Goal: Transaction & Acquisition: Purchase product/service

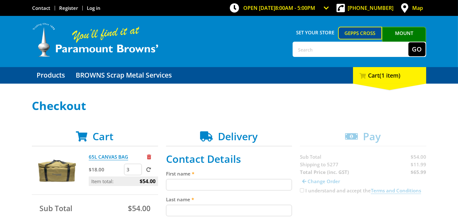
scroll to position [74, 0]
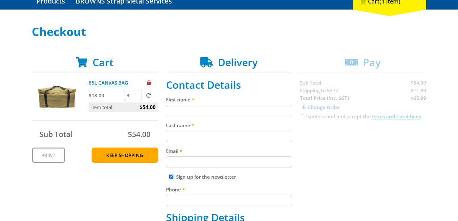
click at [199, 113] on input "First name" at bounding box center [229, 110] width 126 height 11
type input "SAM"
click at [183, 135] on input "Last name" at bounding box center [229, 136] width 126 height 11
type input "FLINT"
click at [178, 155] on div "Email" at bounding box center [229, 157] width 126 height 21
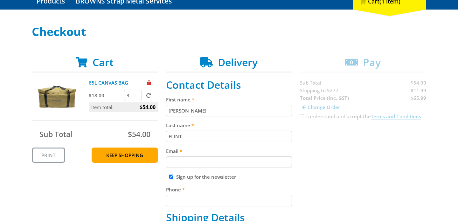
click at [179, 161] on input "Email" at bounding box center [229, 162] width 126 height 11
type input "s"
type input "Skollyfarms@gmail.com"
click at [170, 175] on input "Sign up for the newsletter" at bounding box center [171, 177] width 4 height 4
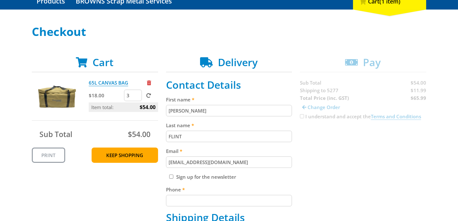
checkbox input "true"
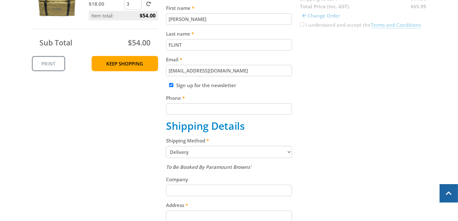
scroll to position [169, 0]
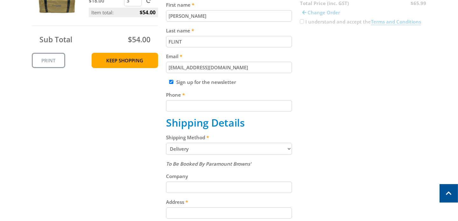
click at [190, 105] on input "Phone" at bounding box center [229, 105] width 126 height 11
type input "0429959572"
click at [208, 151] on select "Pickup from Gepps Cross Delivery" at bounding box center [229, 149] width 126 height 12
click at [207, 151] on select "Pickup from Gepps Cross Delivery" at bounding box center [229, 149] width 126 height 12
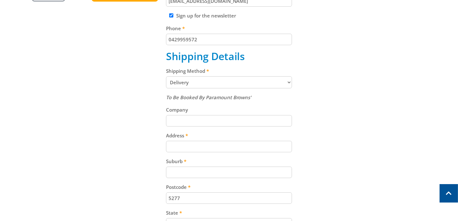
scroll to position [262, 0]
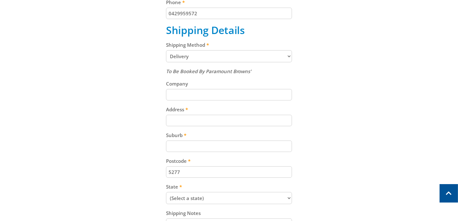
click at [174, 96] on input "Company" at bounding box center [229, 94] width 126 height 11
type input "s"
type input "S"
type input "MD & SA FLINT"
click at [181, 115] on input "Address" at bounding box center [229, 120] width 126 height 11
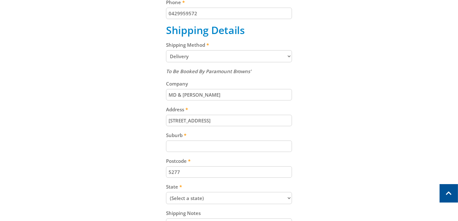
drag, startPoint x: 214, startPoint y: 119, endPoint x: 135, endPoint y: 112, distance: 79.6
click at [135, 112] on div "Cart 65L CANVAS BAG $18.00 3 Item total: $54.00 Sub Total $54.00 Print Keep Sho…" at bounding box center [229, 72] width 395 height 407
type input "PO BOX 8"
click at [181, 143] on input "Suburb" at bounding box center [229, 146] width 126 height 11
type input "COONAWARRA"
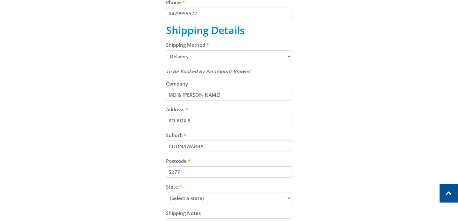
click at [192, 171] on input "5277" at bounding box center [229, 172] width 126 height 11
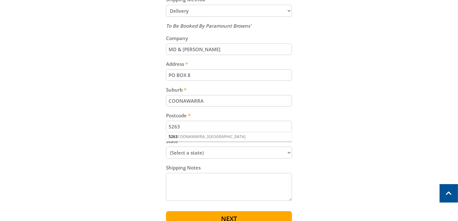
scroll to position [315, 0]
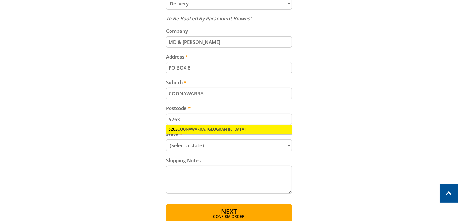
type input "5263"
click at [195, 130] on div "5263 COONAWARRA, SA" at bounding box center [229, 129] width 126 height 9
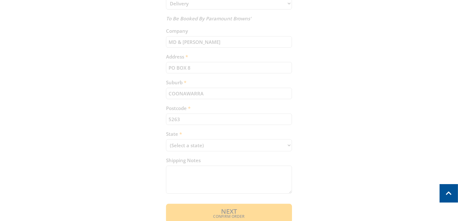
click at [205, 148] on div "Cart 65L CANVAS BAG $18.00 3 Item total: $54.00 Sub Total $54.00 Print Keep Sho…" at bounding box center [229, 19] width 395 height 407
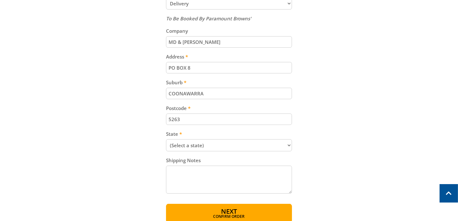
click at [205, 148] on select "(Select a state) South Australia Victoria New South Wales Queensland Western Au…" at bounding box center [229, 145] width 126 height 12
select select "SA"
click at [166, 139] on select "(Select a state) South Australia Victoria New South Wales Queensland Western Au…" at bounding box center [229, 145] width 126 height 12
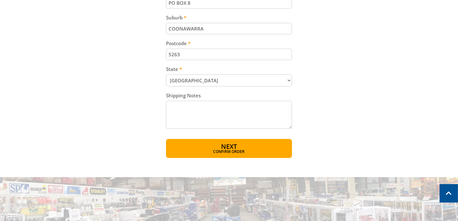
scroll to position [388, 0]
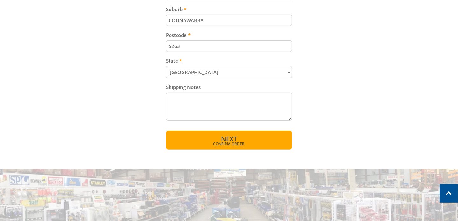
click at [233, 142] on span "Confirm order" at bounding box center [229, 144] width 99 height 4
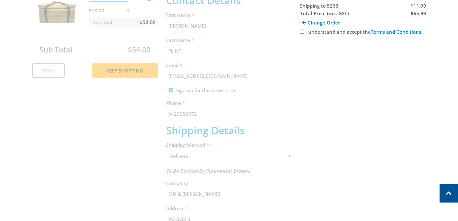
scroll to position [131, 0]
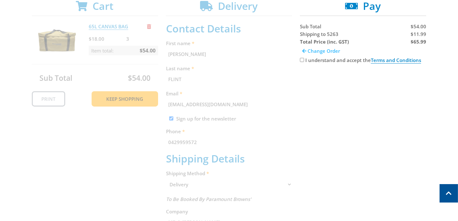
click at [319, 49] on span "Change Order" at bounding box center [324, 51] width 32 height 6
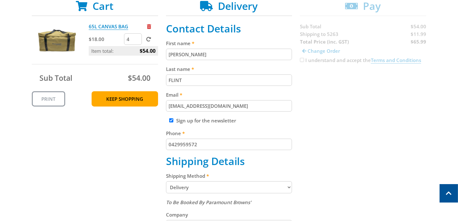
click at [137, 38] on input "4" at bounding box center [133, 38] width 18 height 11
click at [137, 41] on input "3" at bounding box center [133, 38] width 18 height 11
type input "2"
click at [137, 41] on input "2" at bounding box center [133, 38] width 18 height 11
click at [384, 106] on div "Cart 65L CANVAS BAG $18.00 2 Item total: $54.00 Sub Total $54.00 Print Keep Sho…" at bounding box center [229, 203] width 395 height 407
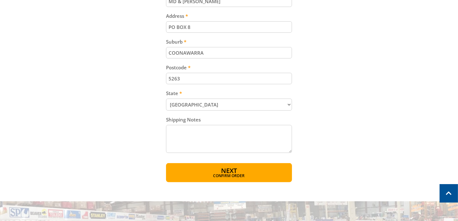
scroll to position [379, 0]
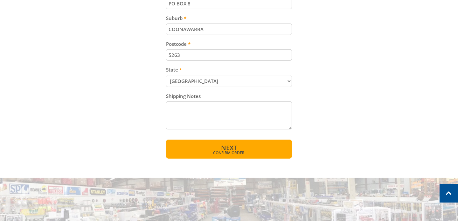
click at [239, 146] on button "Next Confirm order" at bounding box center [229, 149] width 126 height 19
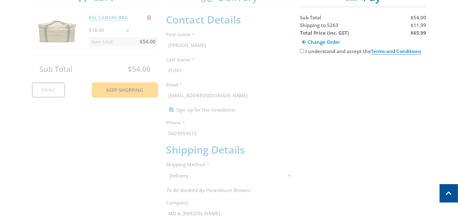
scroll to position [131, 0]
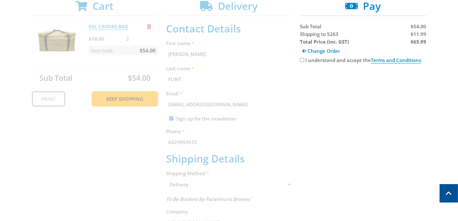
click at [124, 100] on div "Cart 65L CANVAS BAG $18.00 2 Item total: $54.00 Sub Total $54.00 Print Keep Sho…" at bounding box center [229, 200] width 395 height 400
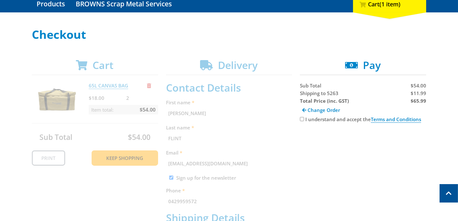
scroll to position [68, 0]
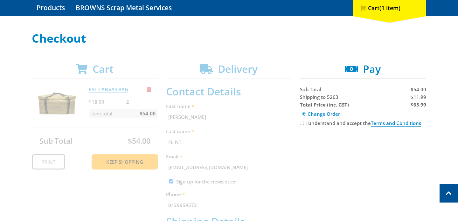
click at [301, 122] on input "I understand and accept the Terms and Conditions" at bounding box center [302, 123] width 4 height 4
checkbox input "true"
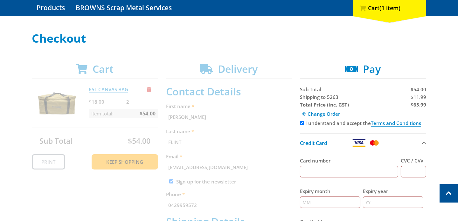
click at [315, 176] on input "Card number" at bounding box center [349, 171] width 98 height 11
click at [312, 170] on input "Card number" at bounding box center [349, 171] width 98 height 11
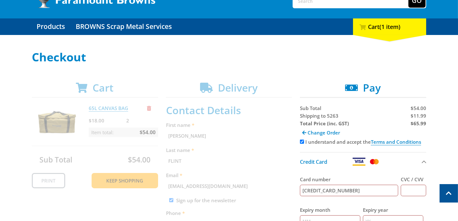
scroll to position [47, 0]
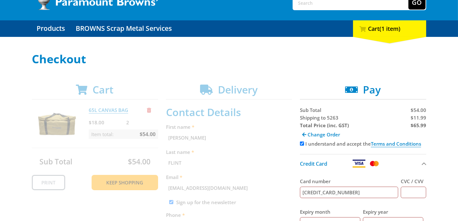
type input "4564621037395236"
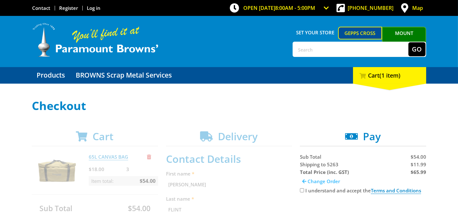
click at [325, 183] on span "Change Order" at bounding box center [324, 181] width 32 height 6
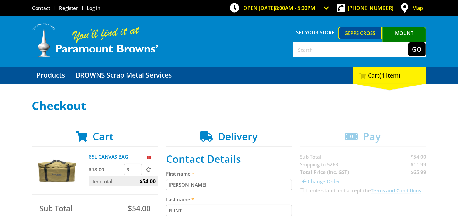
click at [149, 155] on span "Remove from cart" at bounding box center [149, 157] width 4 height 5
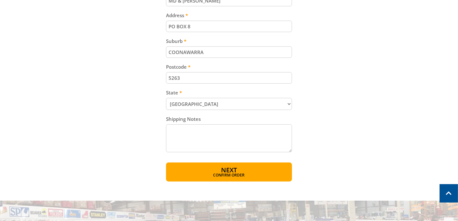
scroll to position [357, 0]
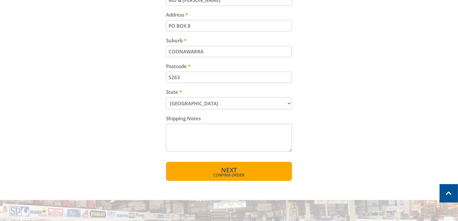
click at [223, 166] on span "Next" at bounding box center [229, 170] width 16 height 9
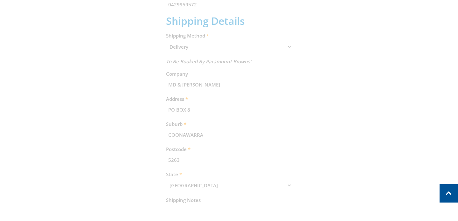
scroll to position [131, 0]
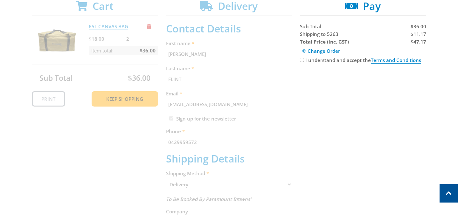
click at [303, 59] on input "I understand and accept the Terms and Conditions" at bounding box center [302, 60] width 4 height 4
checkbox input "true"
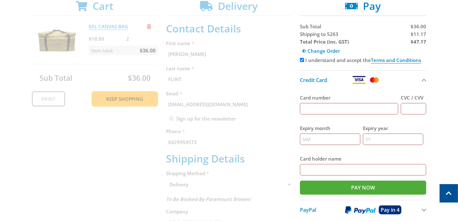
click at [318, 105] on input "Card number" at bounding box center [349, 108] width 98 height 11
type input "4564621037395236"
click at [405, 110] on input "CVC / CVV" at bounding box center [413, 108] width 25 height 11
type input "330"
click at [309, 141] on input "Expiry month" at bounding box center [330, 139] width 60 height 11
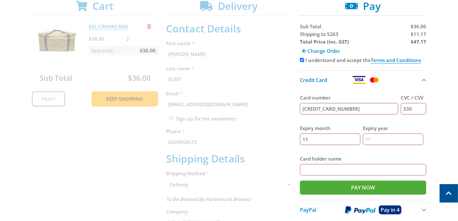
type input "11"
click at [378, 140] on input "Expiry year" at bounding box center [393, 139] width 60 height 11
type input "26"
click at [307, 163] on div "Card holder name" at bounding box center [363, 165] width 126 height 21
click at [308, 170] on input "Card holder name" at bounding box center [363, 169] width 126 height 11
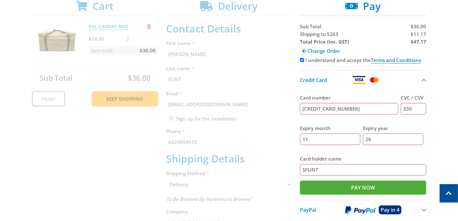
click at [307, 171] on input "SFLINT" at bounding box center [363, 169] width 126 height 11
click at [317, 173] on input "S FLINT" at bounding box center [363, 169] width 126 height 11
type input "S FLINT"
click at [369, 186] on input "Pay Now" at bounding box center [363, 188] width 126 height 14
type input "Paying..."
